Goal: Check status: Check status

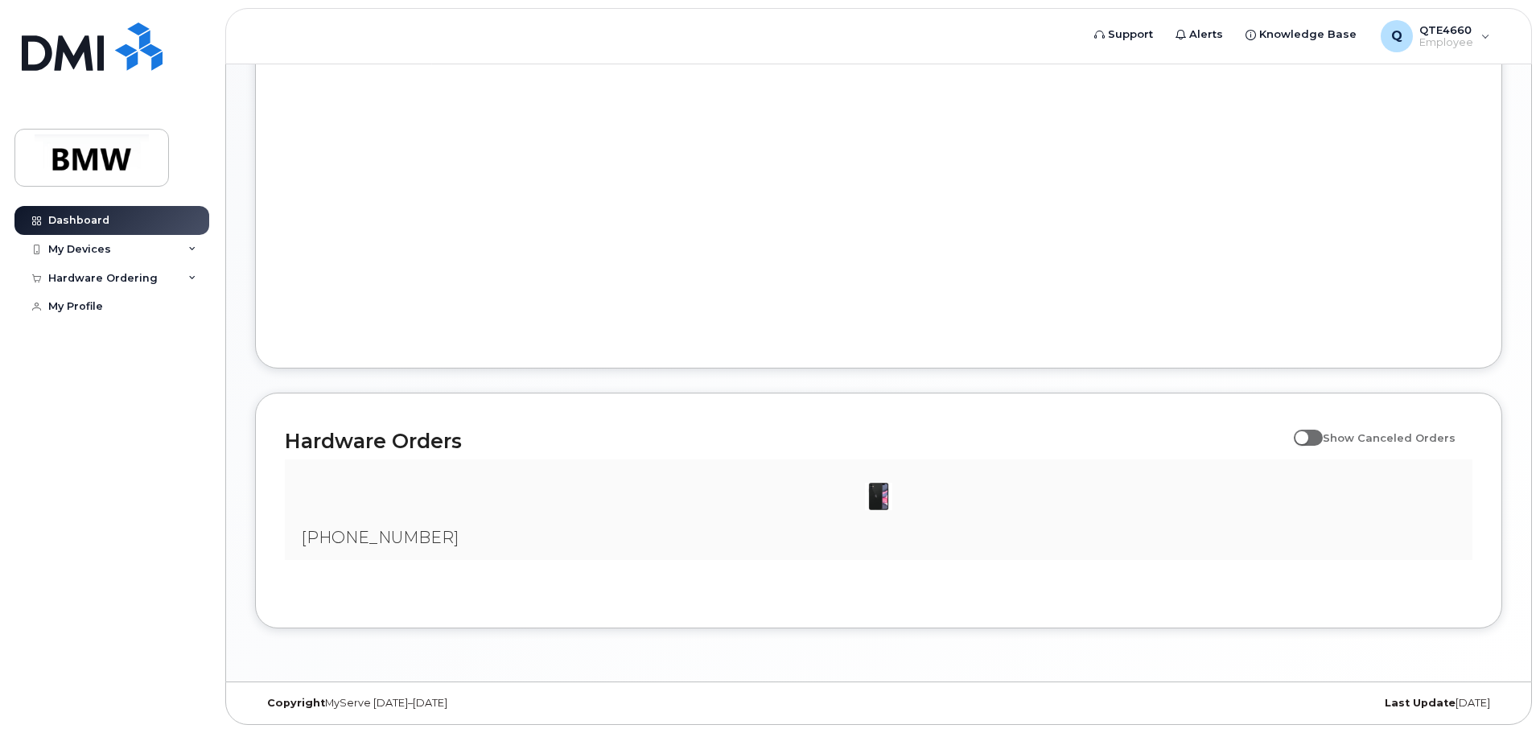
scroll to position [758, 0]
click at [459, 486] on div at bounding box center [879, 496] width 1162 height 48
click at [416, 520] on div at bounding box center [879, 496] width 1162 height 48
click at [394, 542] on span "[PHONE_NUMBER]" at bounding box center [380, 537] width 158 height 19
click at [882, 504] on img at bounding box center [879, 496] width 32 height 32
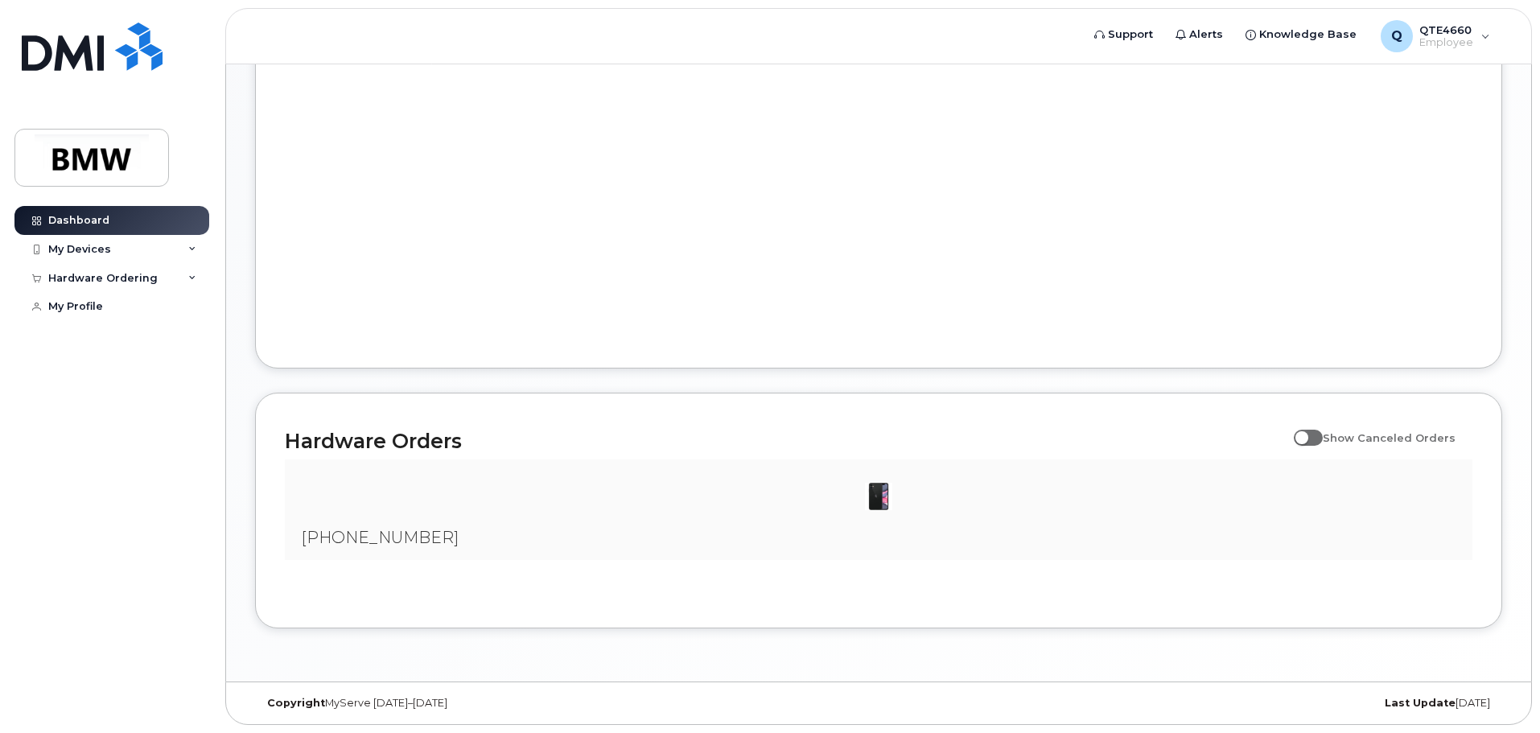
click at [881, 504] on img at bounding box center [879, 496] width 32 height 32
click at [875, 497] on img at bounding box center [879, 496] width 32 height 32
click at [876, 493] on img at bounding box center [879, 496] width 32 height 32
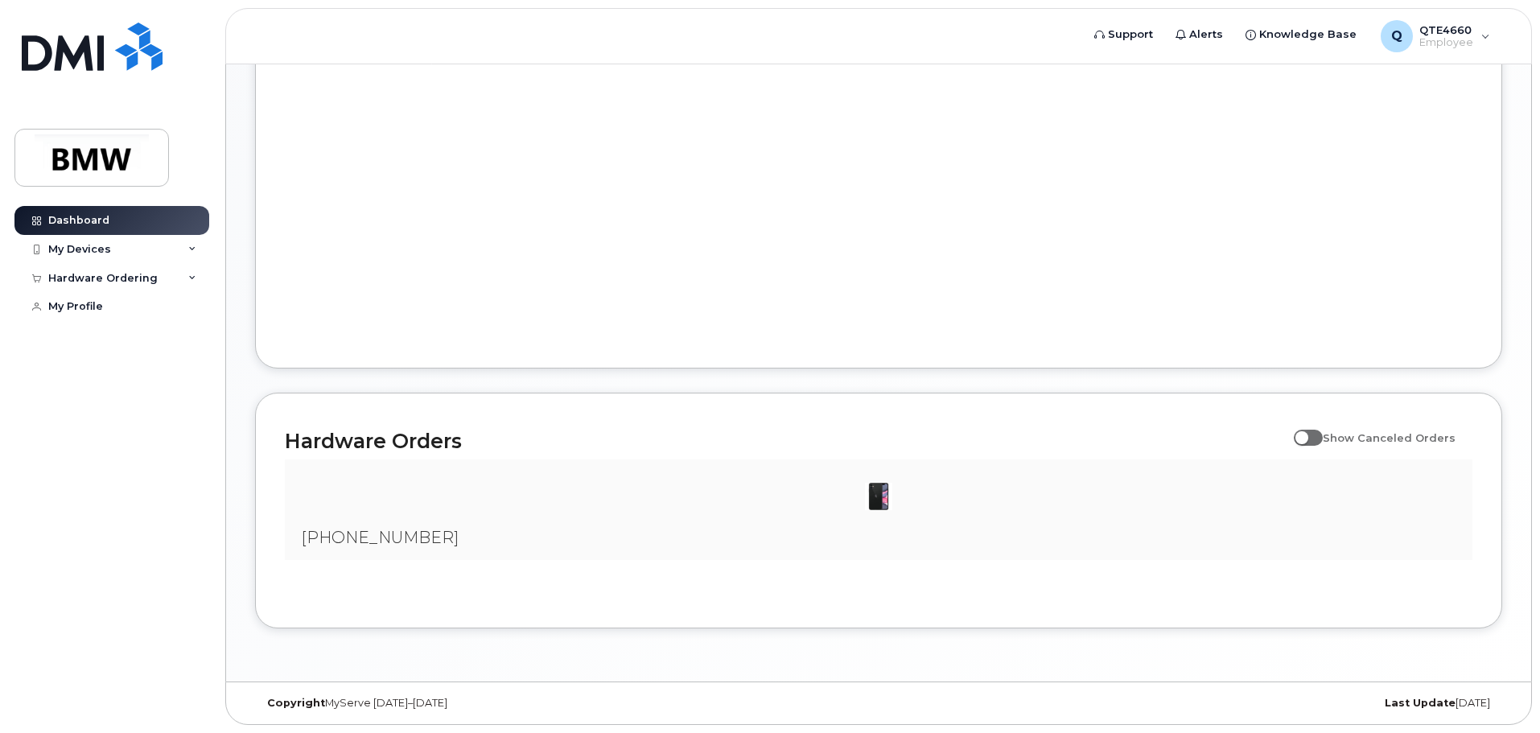
click at [874, 494] on img at bounding box center [879, 496] width 32 height 32
click at [867, 497] on img at bounding box center [879, 496] width 32 height 32
click at [876, 492] on img at bounding box center [879, 496] width 32 height 32
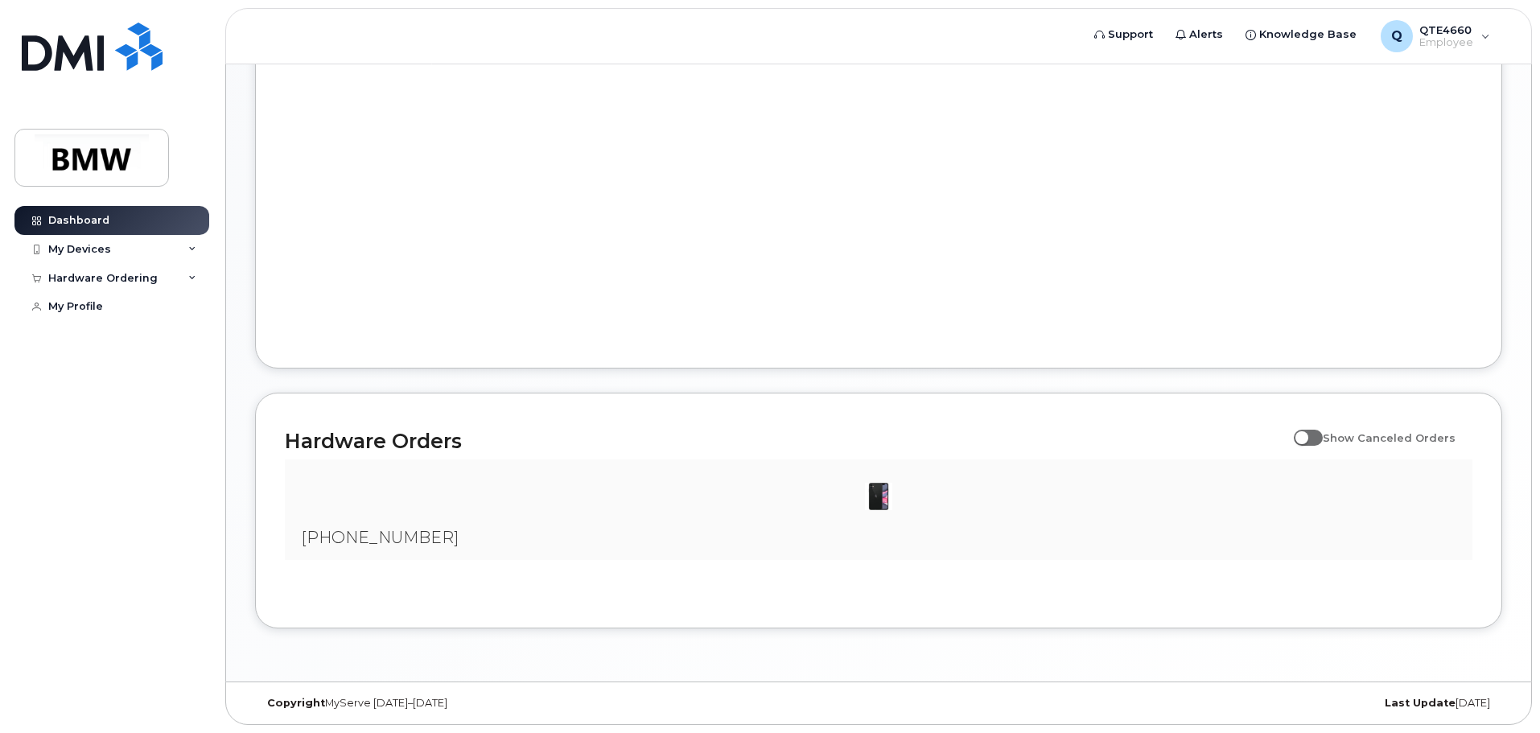
click at [876, 492] on img at bounding box center [879, 496] width 32 height 32
click at [875, 488] on img at bounding box center [879, 496] width 32 height 32
click at [874, 480] on img at bounding box center [879, 496] width 32 height 32
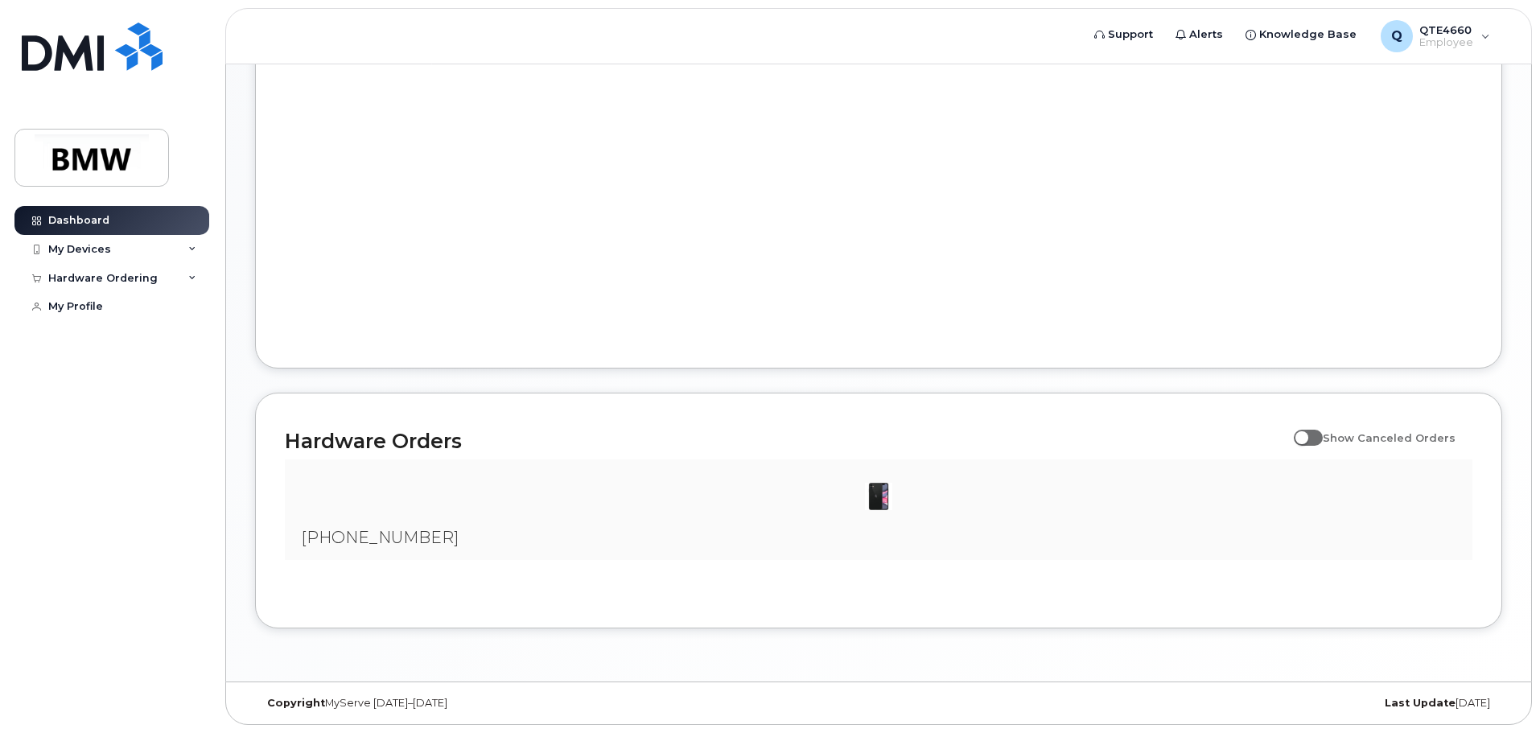
click at [872, 482] on img at bounding box center [879, 496] width 32 height 32
click at [869, 484] on img at bounding box center [879, 496] width 32 height 32
click at [875, 485] on img at bounding box center [879, 496] width 32 height 32
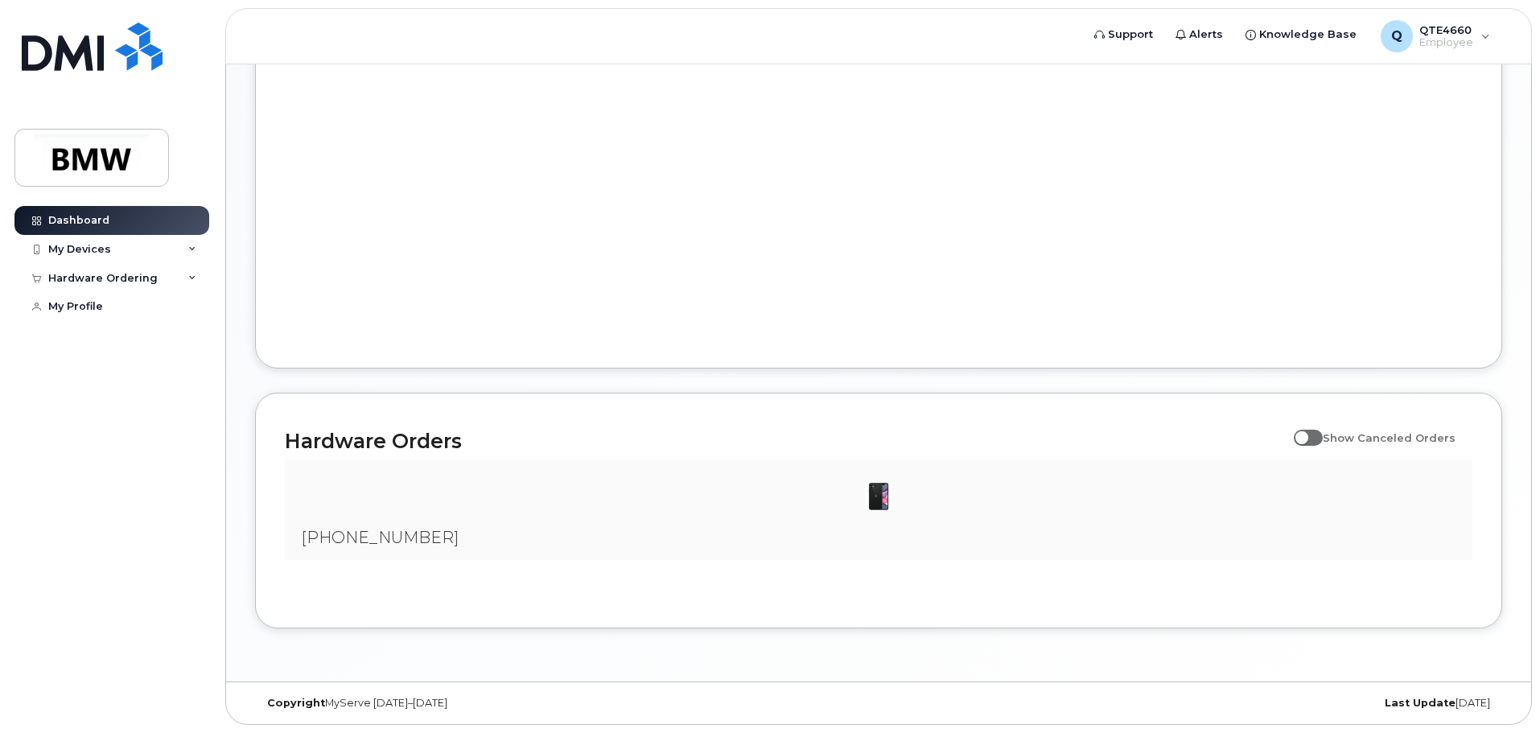
click at [875, 485] on img at bounding box center [879, 496] width 32 height 32
click at [872, 489] on img at bounding box center [879, 496] width 32 height 32
click at [874, 488] on img at bounding box center [879, 496] width 32 height 32
click at [810, 510] on div at bounding box center [879, 496] width 1162 height 48
click at [810, 509] on div at bounding box center [879, 496] width 1162 height 48
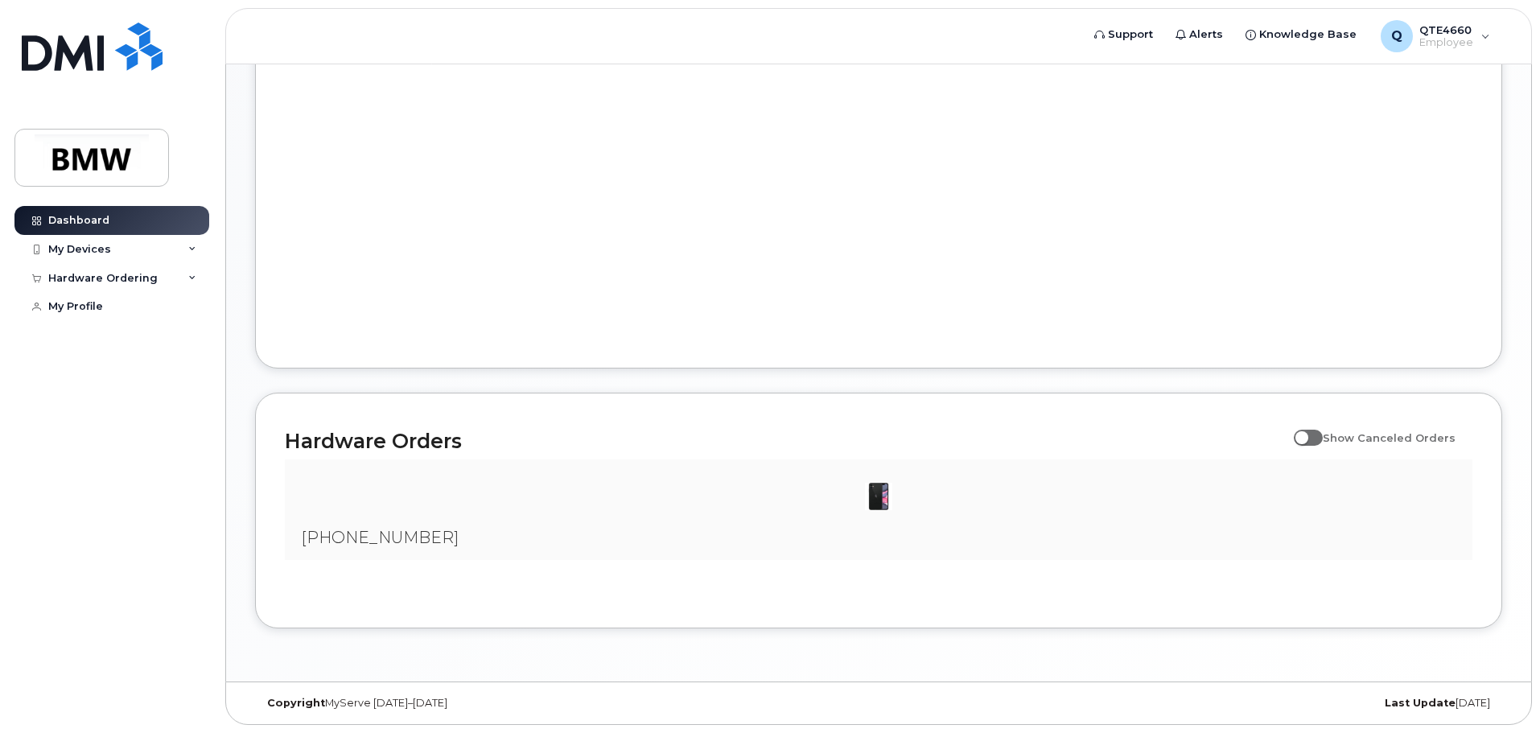
click at [822, 566] on div "[PHONE_NUMBER] Showing 1 To 10 Of 40 Entries 1 2 3 4" at bounding box center [879, 529] width 1188 height 139
click at [875, 504] on img at bounding box center [879, 496] width 32 height 32
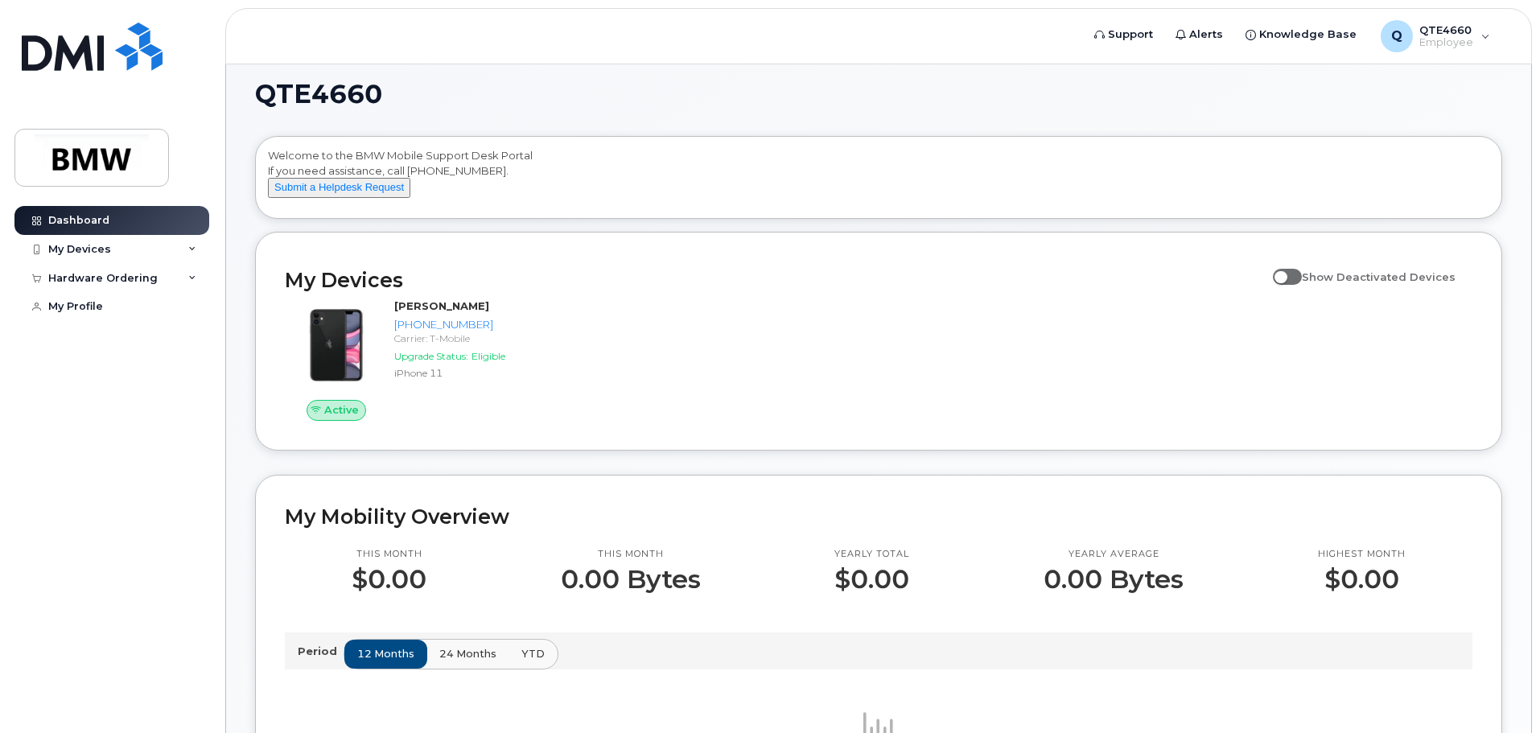
scroll to position [0, 0]
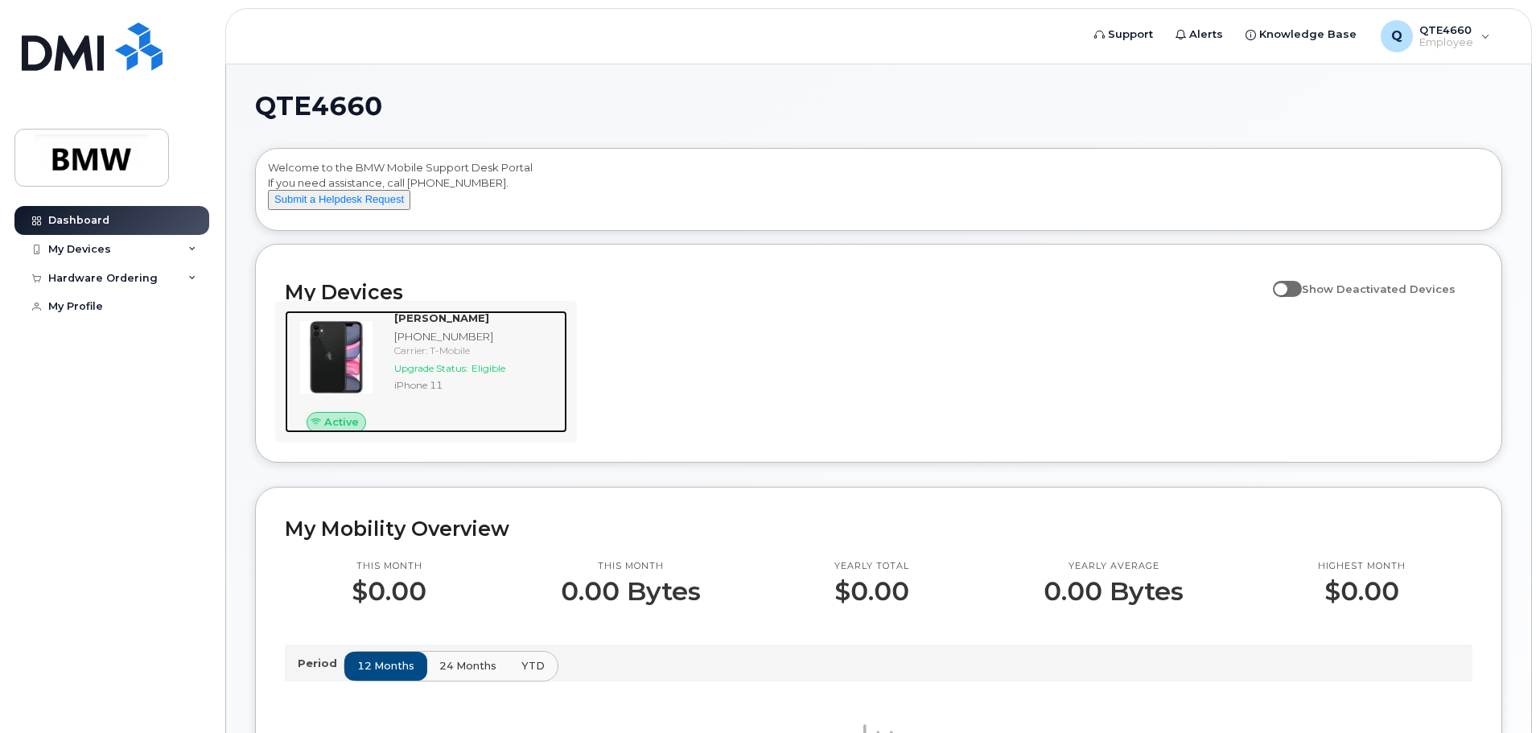
click at [456, 344] on div "[PHONE_NUMBER]" at bounding box center [477, 336] width 167 height 15
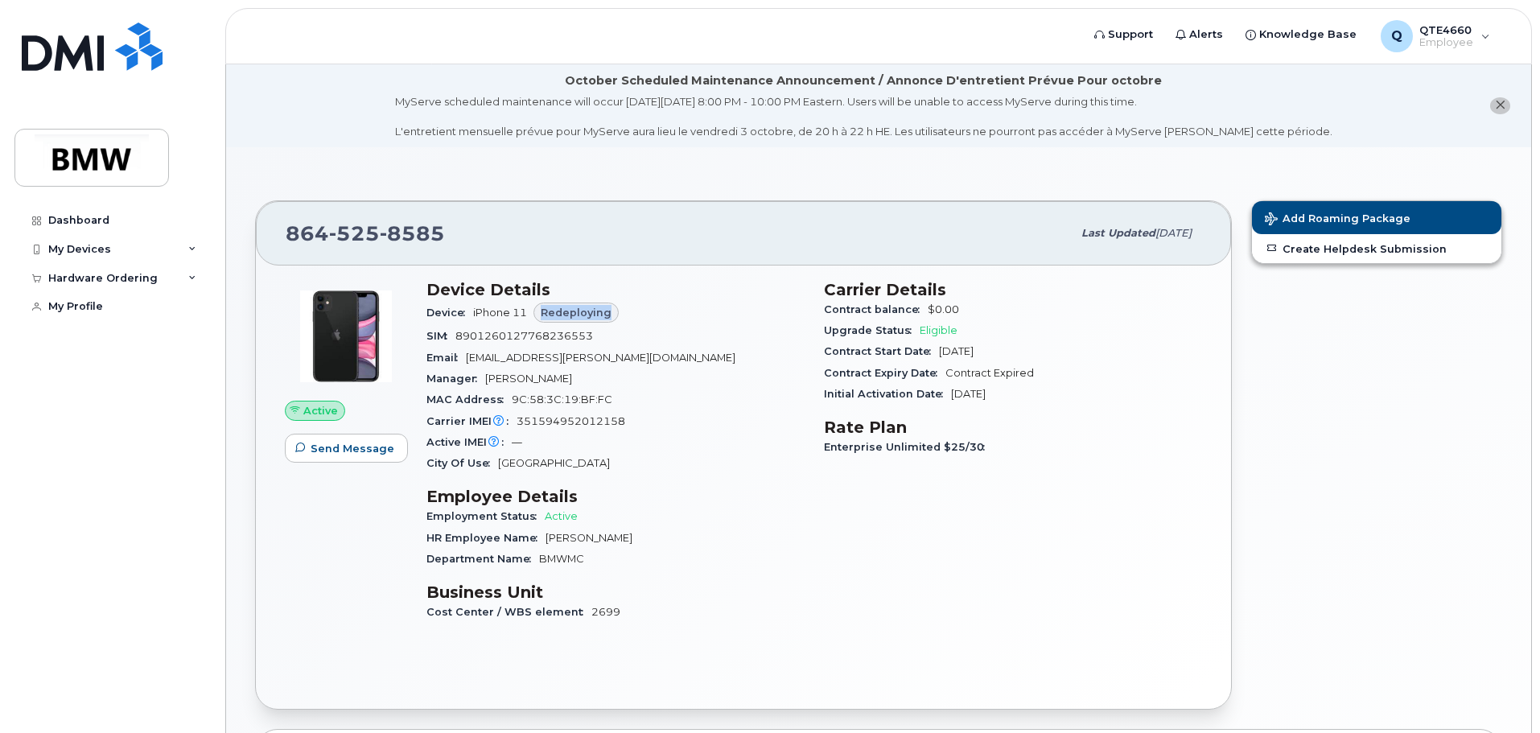
drag, startPoint x: 543, startPoint y: 313, endPoint x: 616, endPoint y: 311, distance: 73.3
click at [616, 311] on div "Redeploying" at bounding box center [576, 313] width 85 height 21
click at [240, 504] on div "[PHONE_NUMBER] Last updated [DATE] Active Send Message Device Details Device iP…" at bounding box center [878, 603] width 1305 height 912
click at [107, 221] on link "Dashboard" at bounding box center [111, 220] width 195 height 29
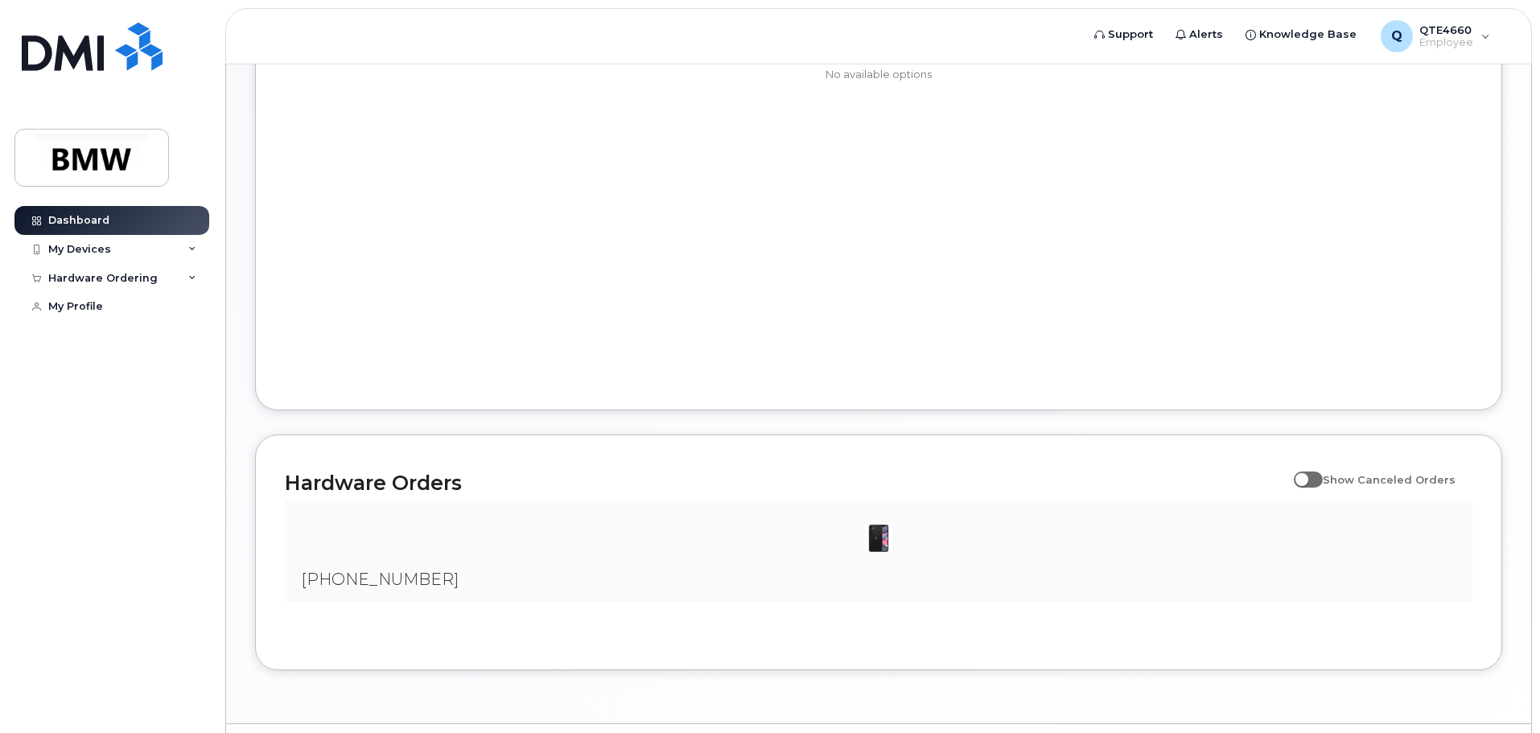
scroll to position [758, 0]
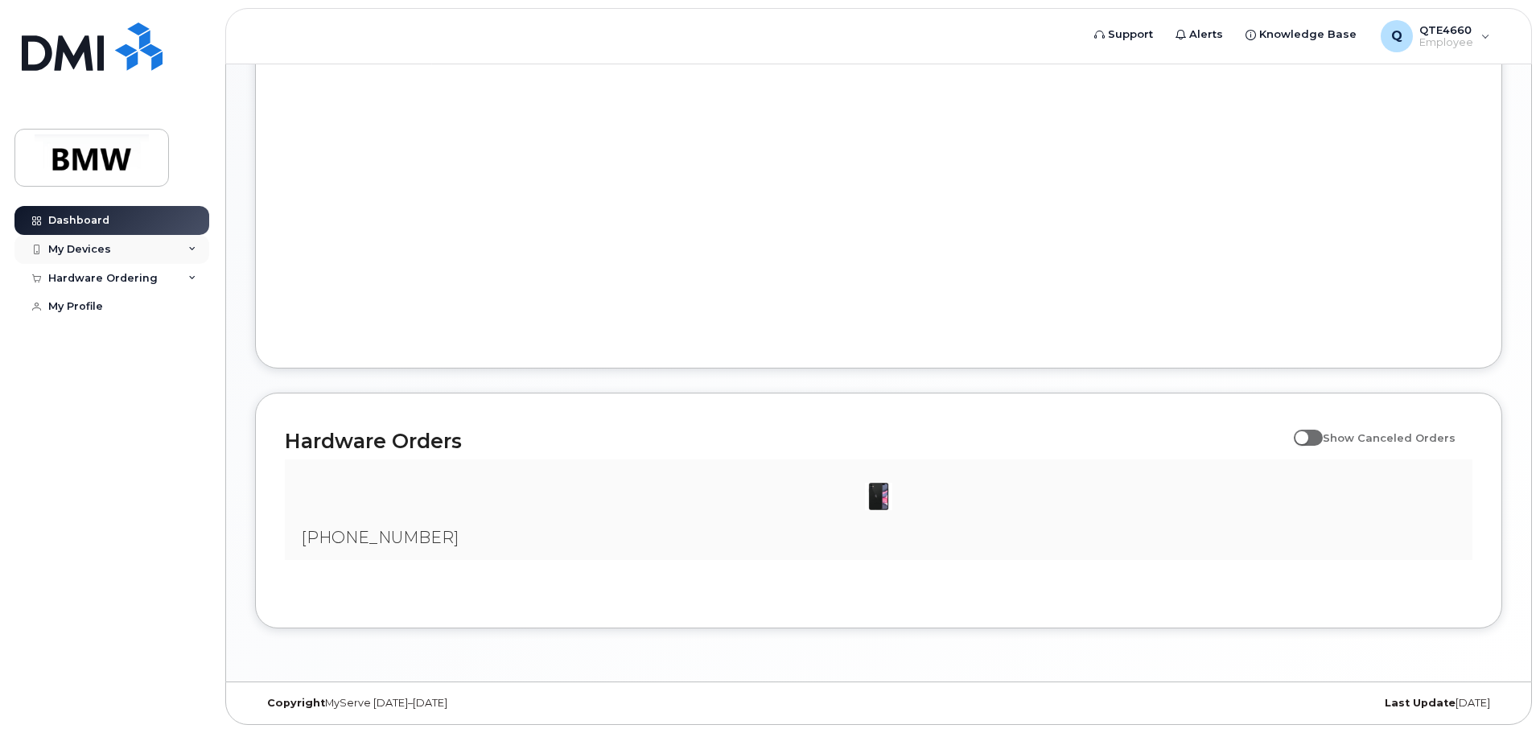
click at [140, 240] on div "My Devices" at bounding box center [111, 249] width 195 height 29
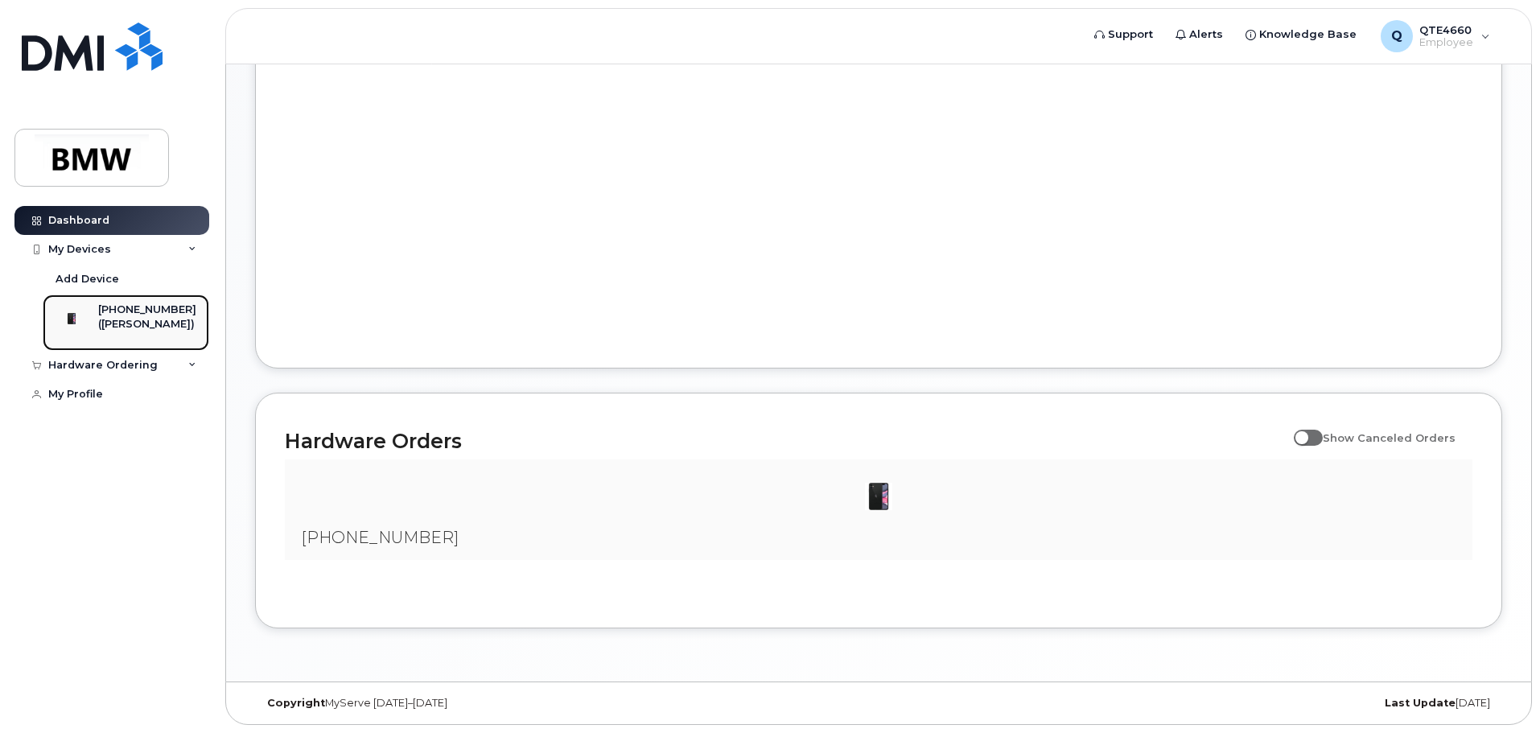
click at [165, 304] on div "[PHONE_NUMBER]" at bounding box center [147, 310] width 98 height 14
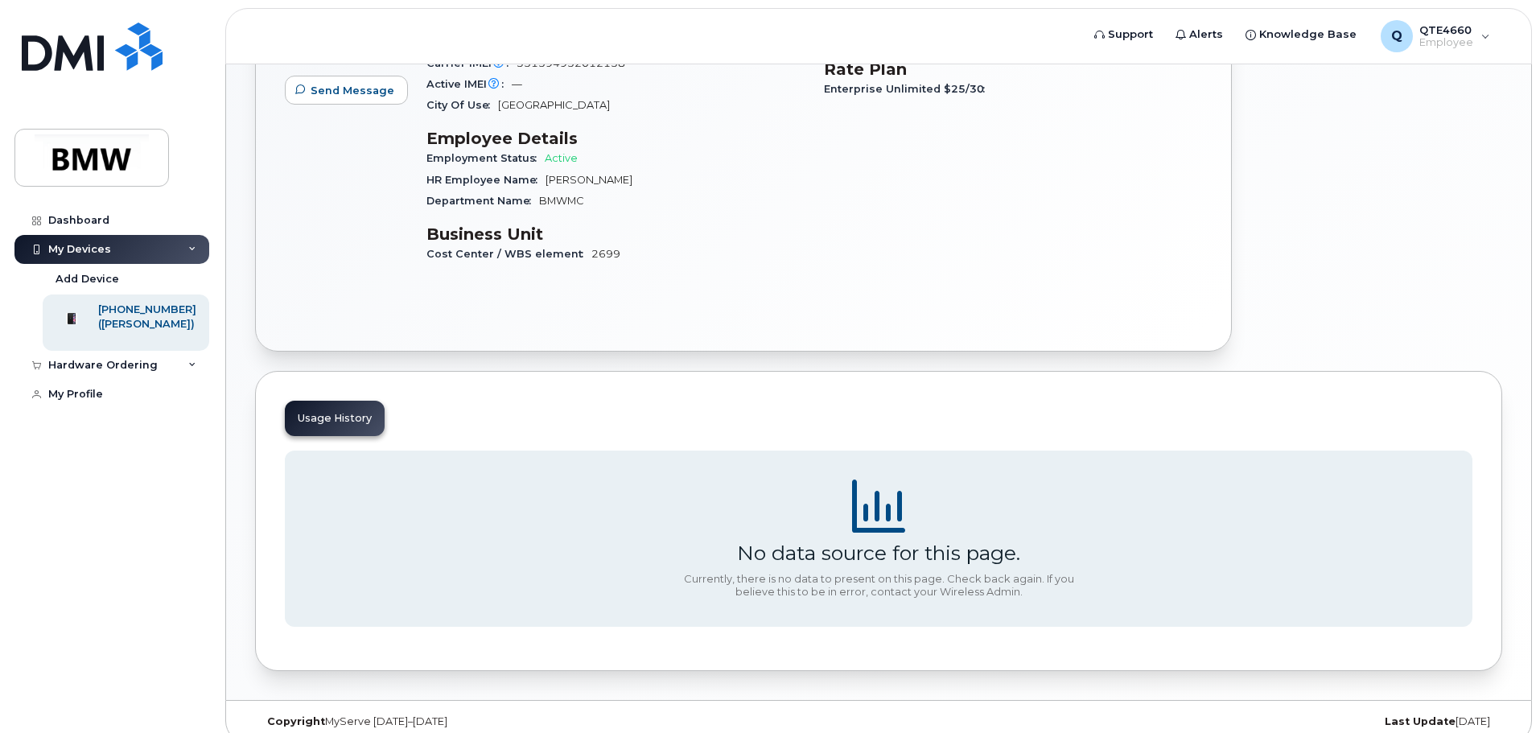
scroll to position [377, 0]
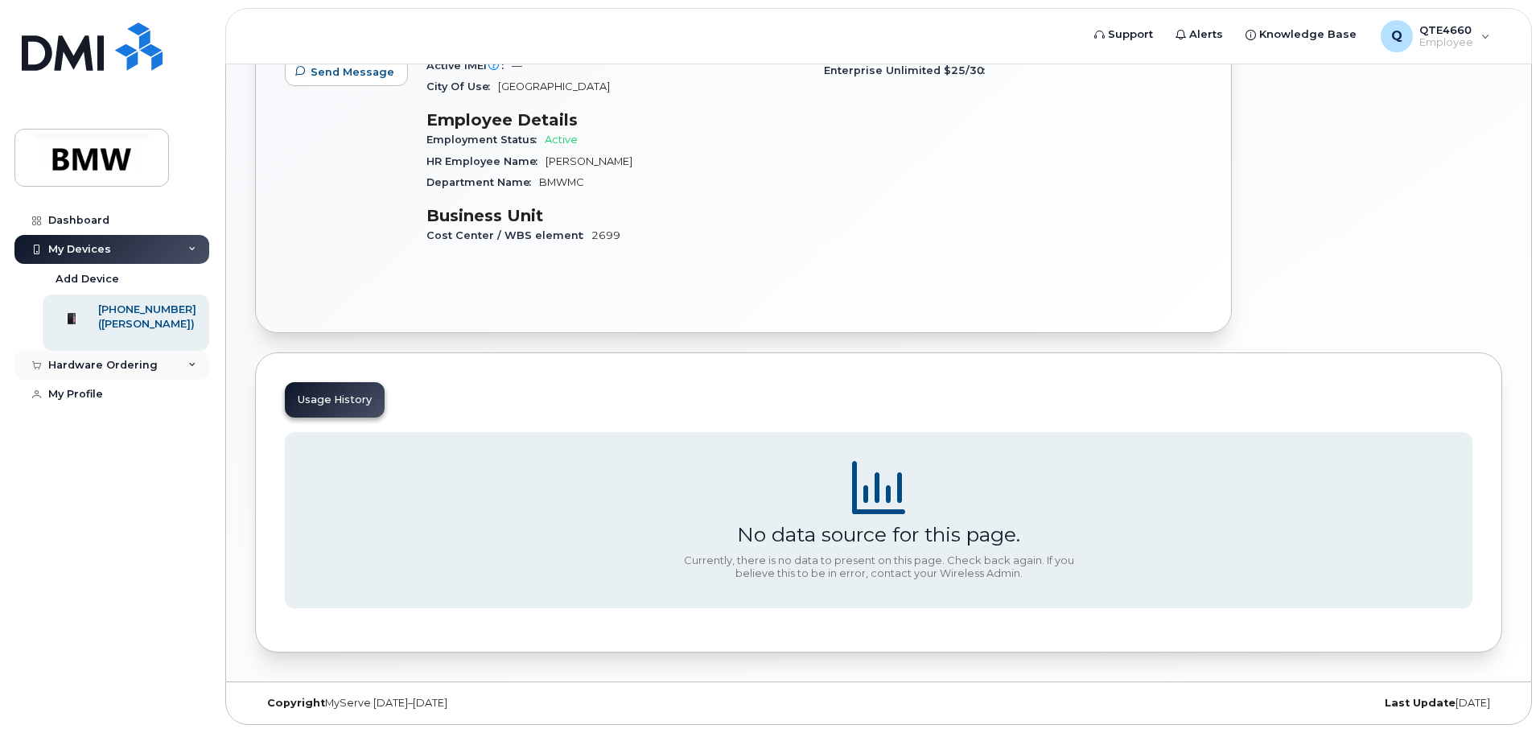
click at [130, 372] on div "Hardware Ordering" at bounding box center [102, 365] width 109 height 13
click at [113, 402] on link "My Orders" at bounding box center [126, 395] width 167 height 31
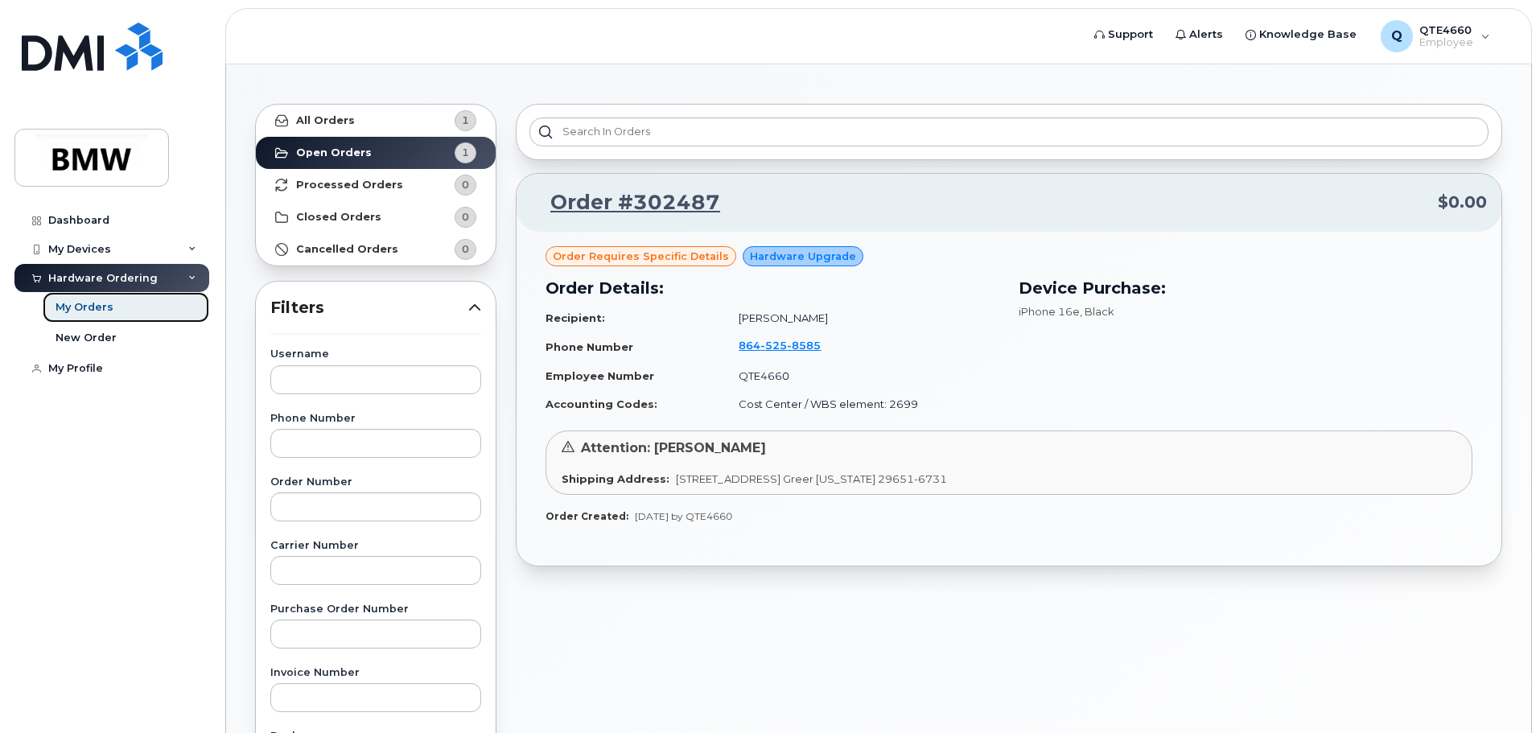
scroll to position [76, 0]
click at [577, 258] on span "Order requires Specific details" at bounding box center [641, 256] width 176 height 15
drag, startPoint x: 559, startPoint y: 261, endPoint x: 711, endPoint y: 250, distance: 152.5
click at [711, 250] on span "Order requires Specific details" at bounding box center [641, 256] width 176 height 15
click at [694, 289] on h3 "Order Details:" at bounding box center [773, 289] width 454 height 24
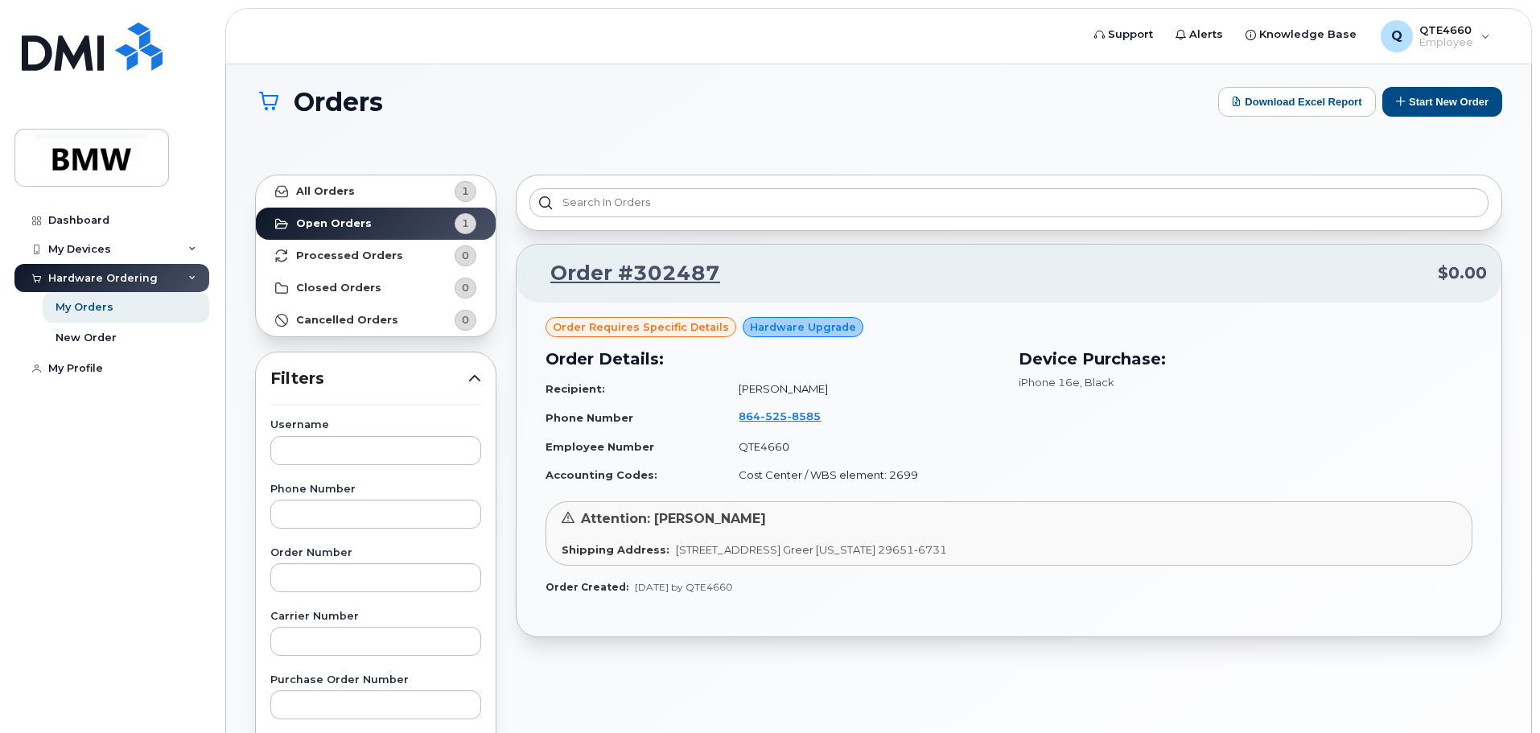
scroll to position [0, 0]
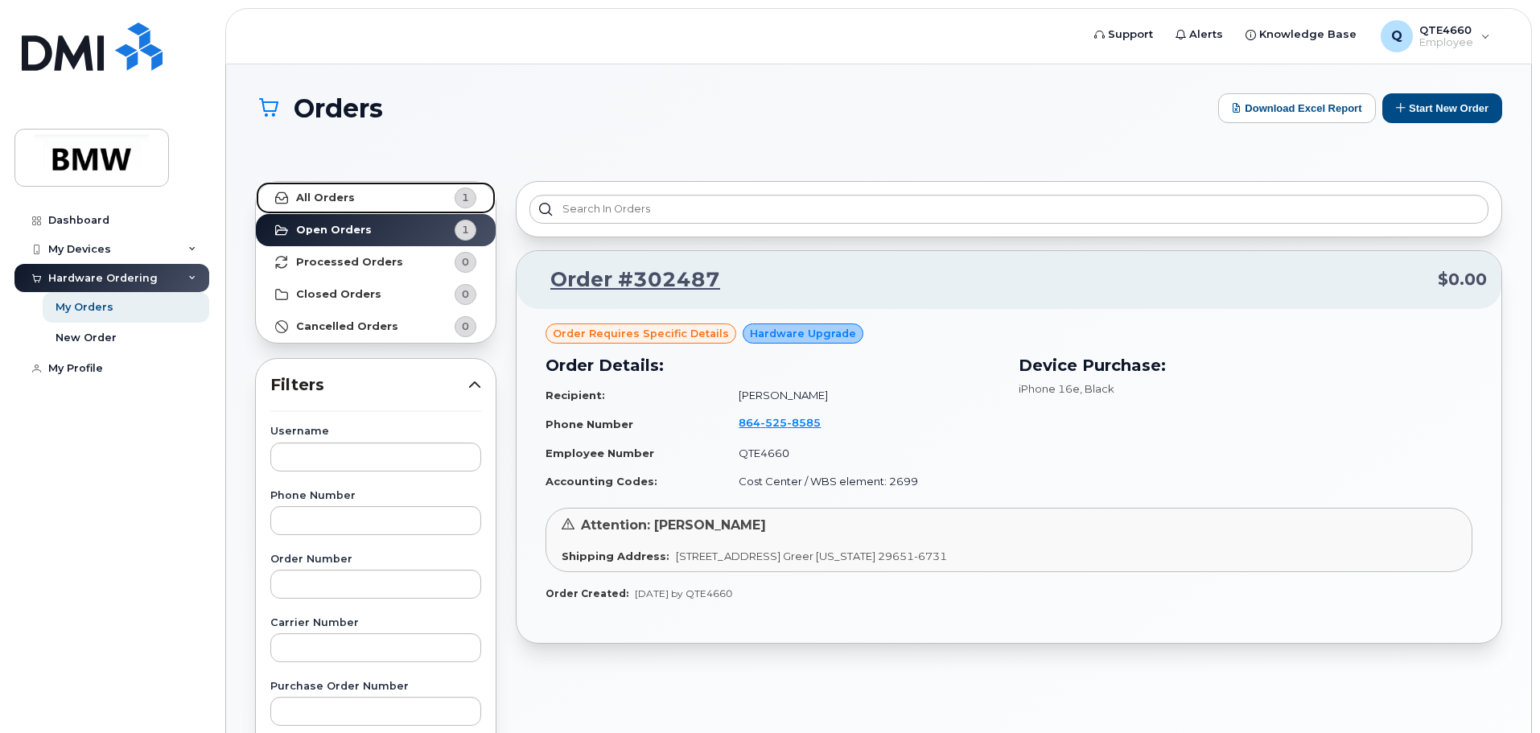
click at [377, 197] on link "All Orders 1" at bounding box center [376, 198] width 240 height 32
